Goal: Information Seeking & Learning: Learn about a topic

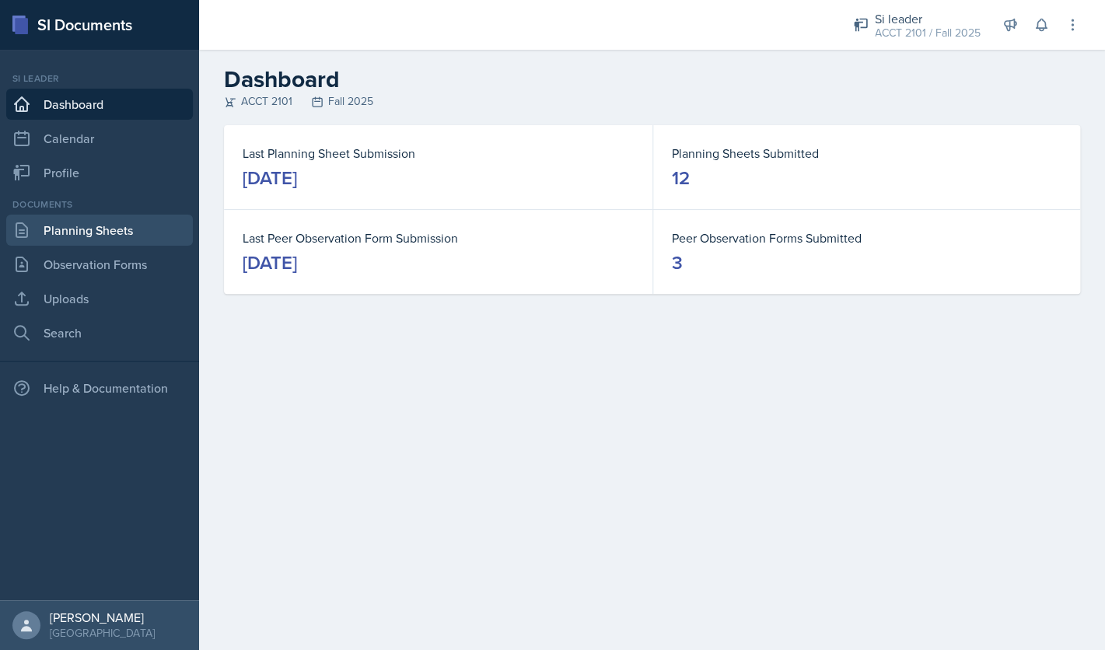
click at [125, 229] on link "Planning Sheets" at bounding box center [99, 230] width 187 height 31
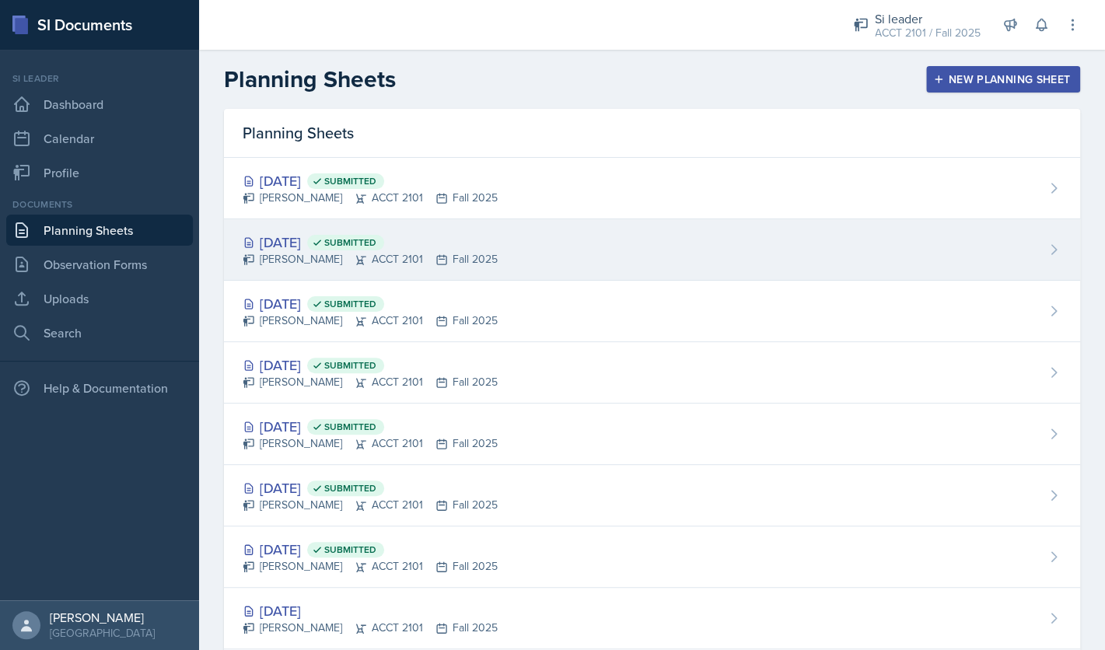
click at [377, 269] on div "[DATE] Submitted [PERSON_NAME] ACCT 2101 Fall 2025" at bounding box center [652, 249] width 856 height 61
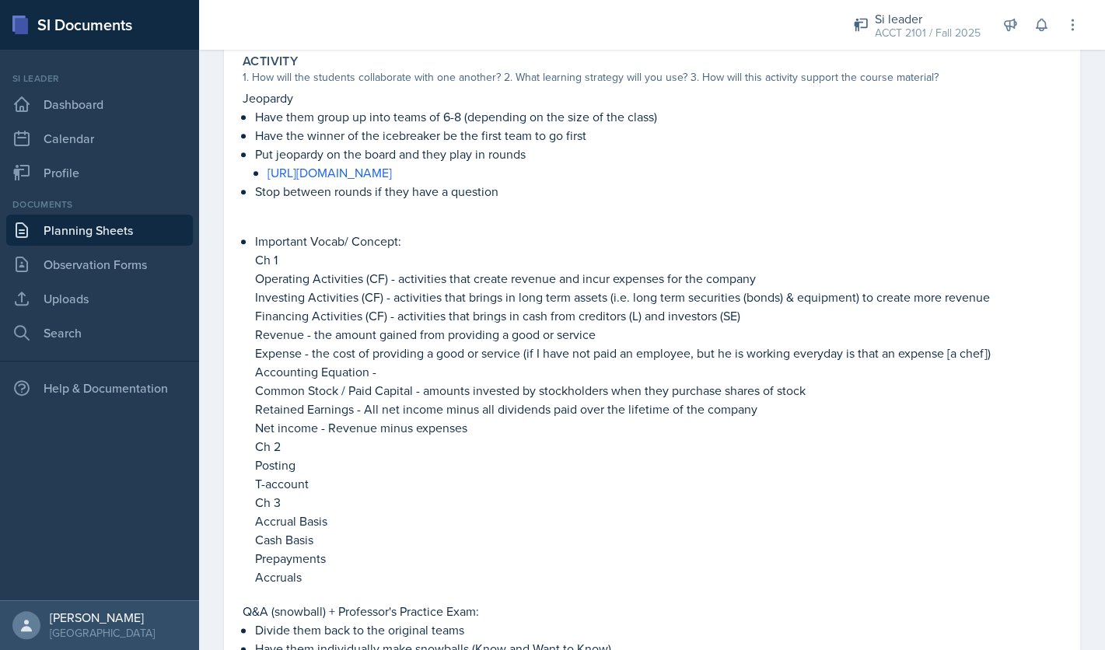
scroll to position [497, 0]
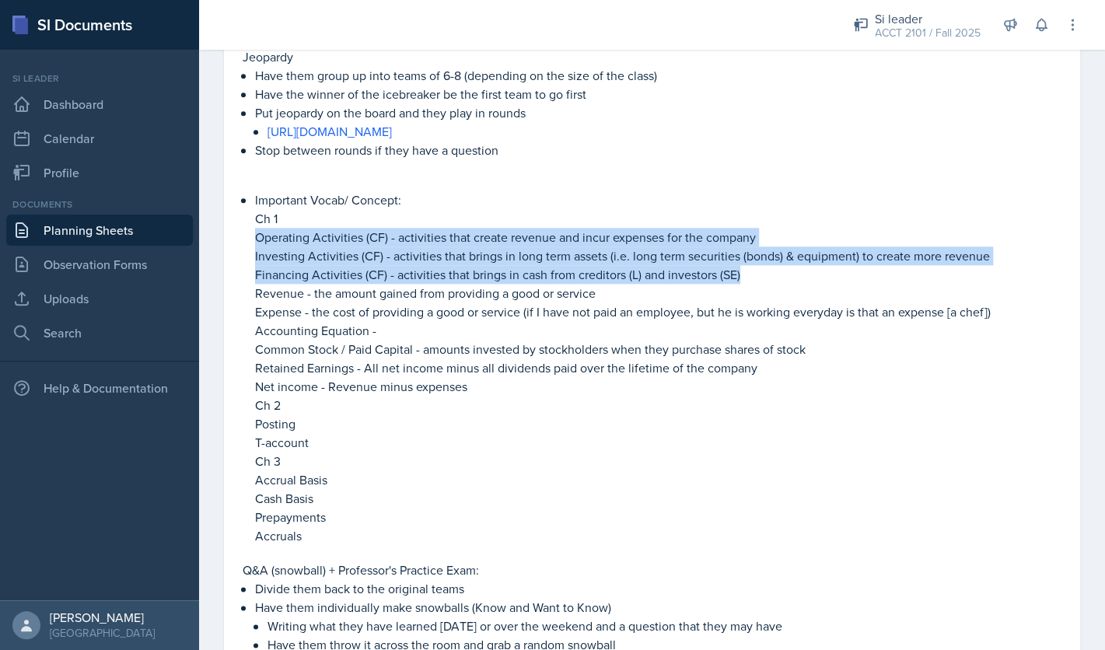
drag, startPoint x: 753, startPoint y: 273, endPoint x: 238, endPoint y: 239, distance: 515.9
click at [238, 239] on div "Activity 1. How will the students collaborate with one another? 2. What learnin…" at bounding box center [651, 351] width 831 height 691
copy li "Operating Activities (CF) - activities that create revenue and incur expenses f…"
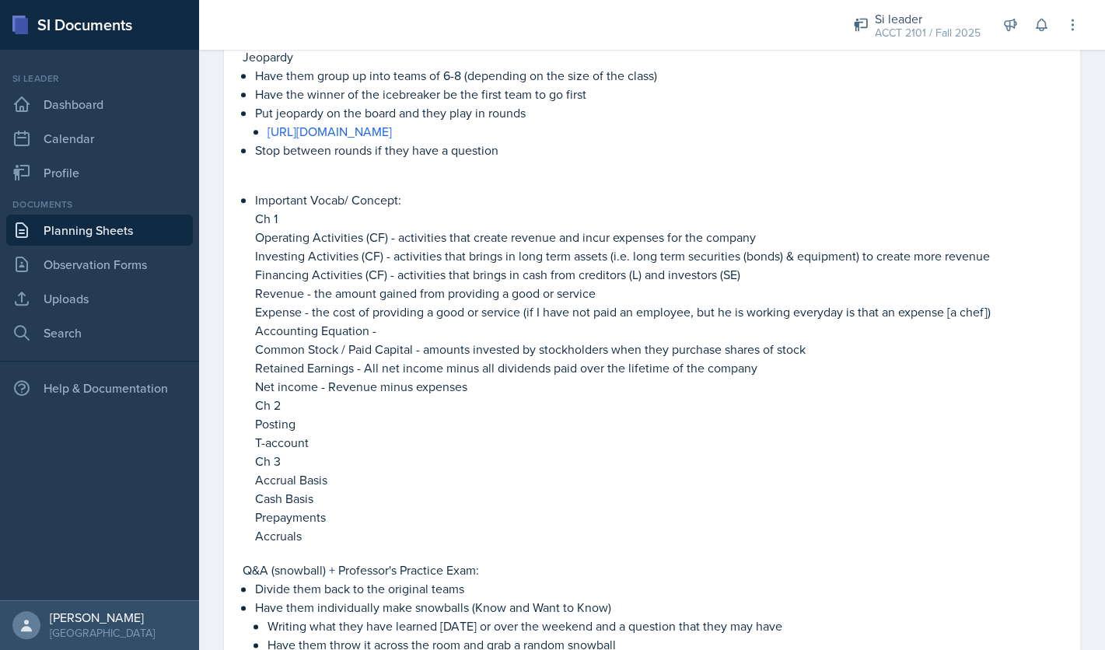
click at [764, 385] on p "Net income - Revenue minus expenses" at bounding box center [658, 386] width 806 height 19
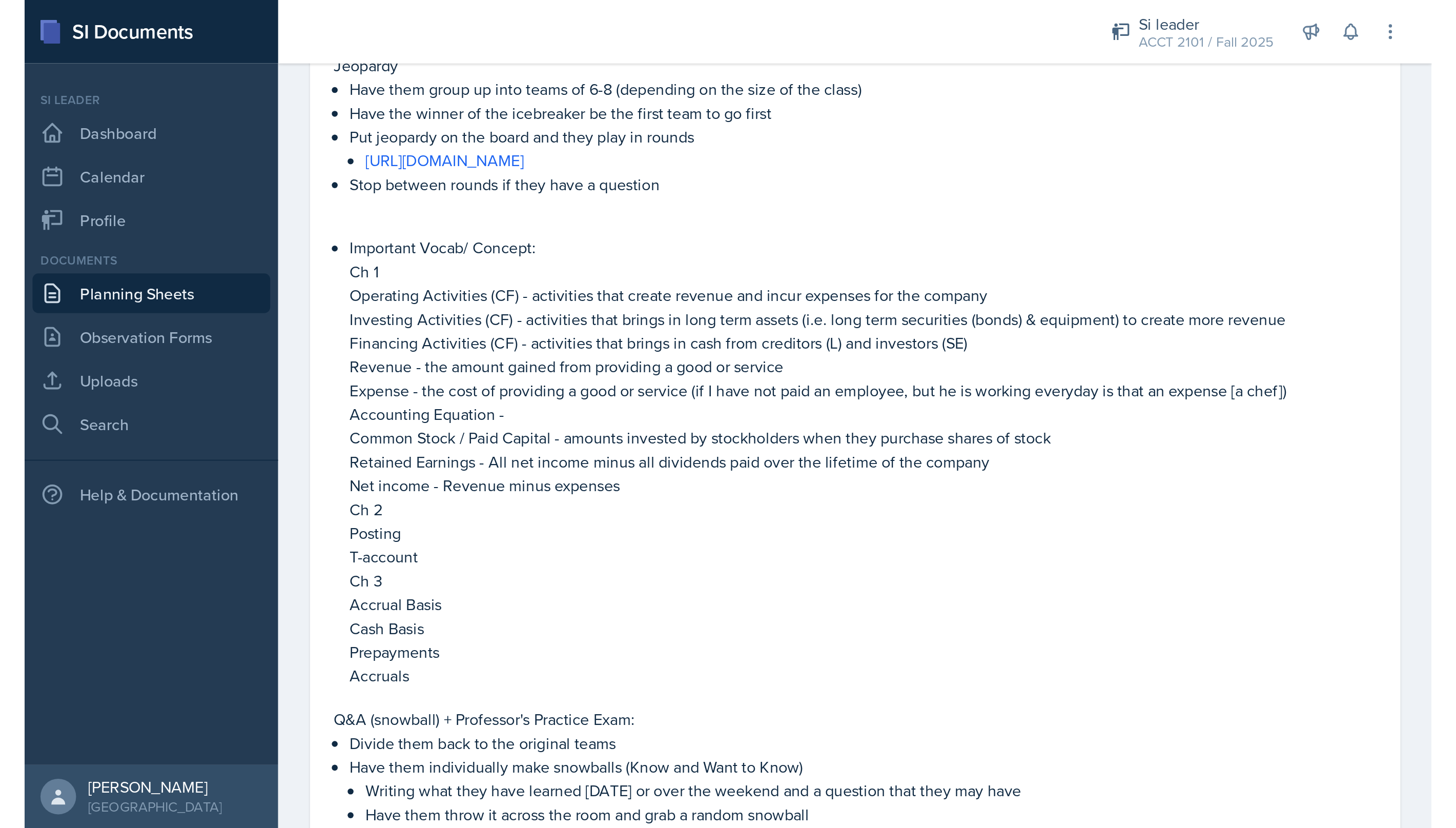
scroll to position [0, 0]
